Goal: Check status: Check status

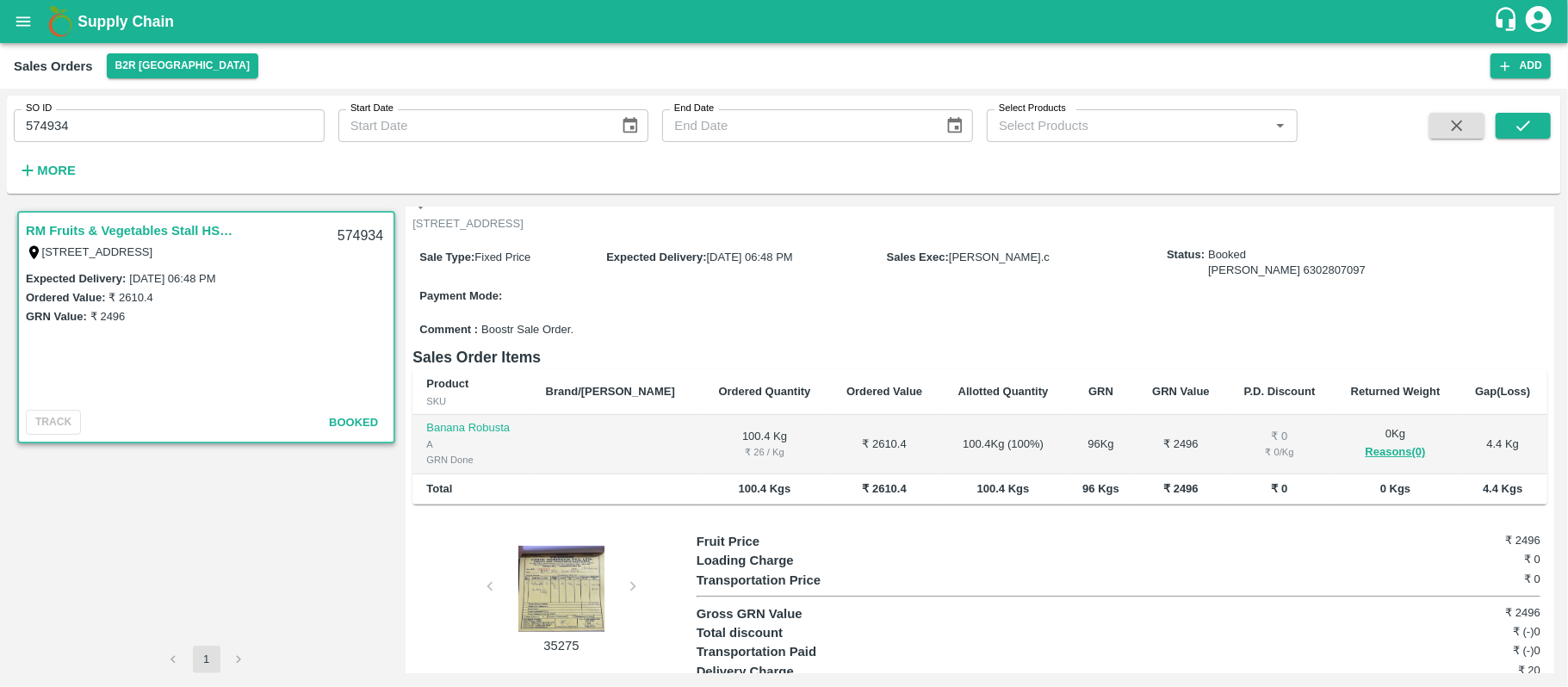
scroll to position [127, 0]
click at [1388, 460] on button "Reasons(0)" at bounding box center [1396, 450] width 98 height 20
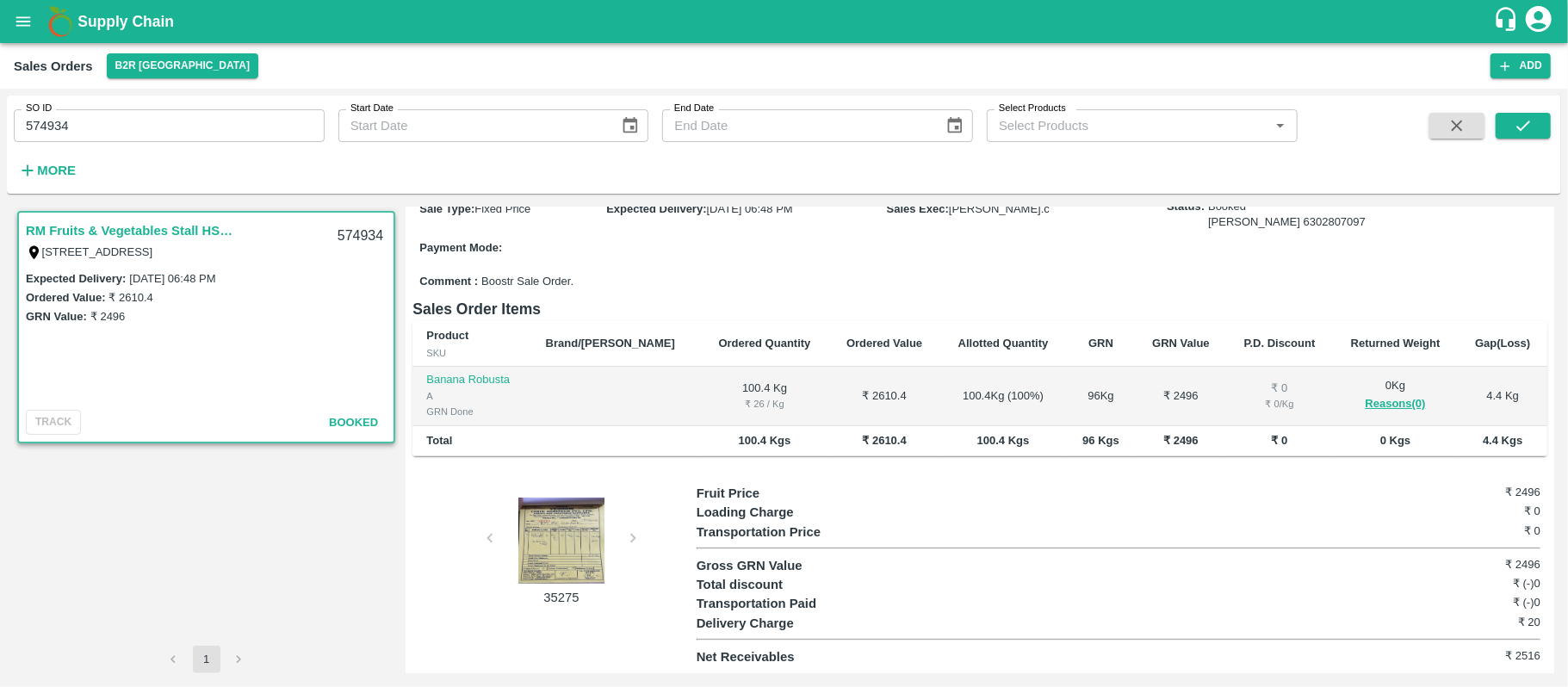
scroll to position [191, 0]
click at [532, 558] on div at bounding box center [561, 539] width 129 height 86
